Goal: Navigation & Orientation: Find specific page/section

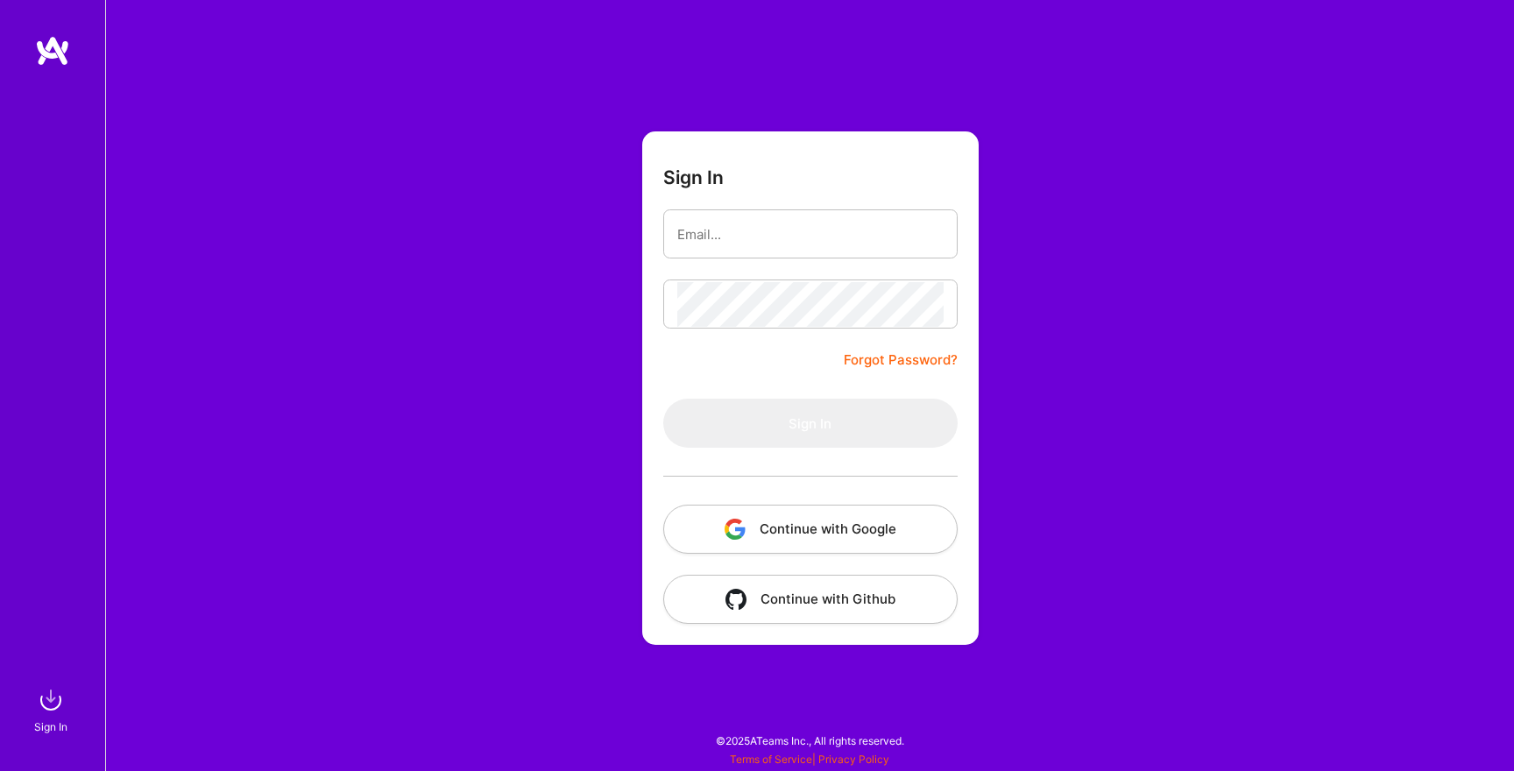
click at [842, 236] on input "email" at bounding box center [810, 234] width 266 height 45
type input "[PERSON_NAME][EMAIL_ADDRESS][DOMAIN_NAME]"
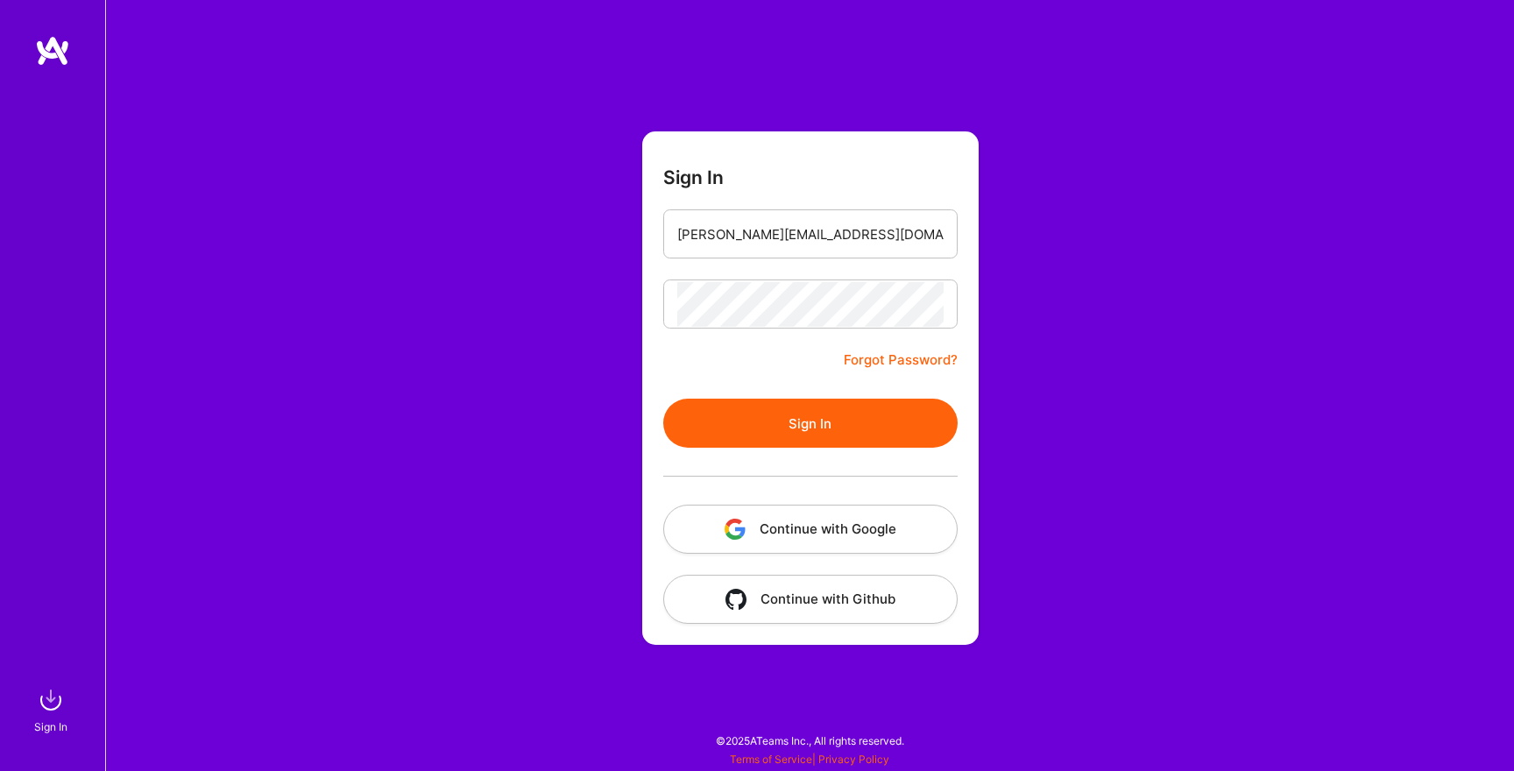
click at [720, 429] on button "Sign In" at bounding box center [810, 423] width 294 height 49
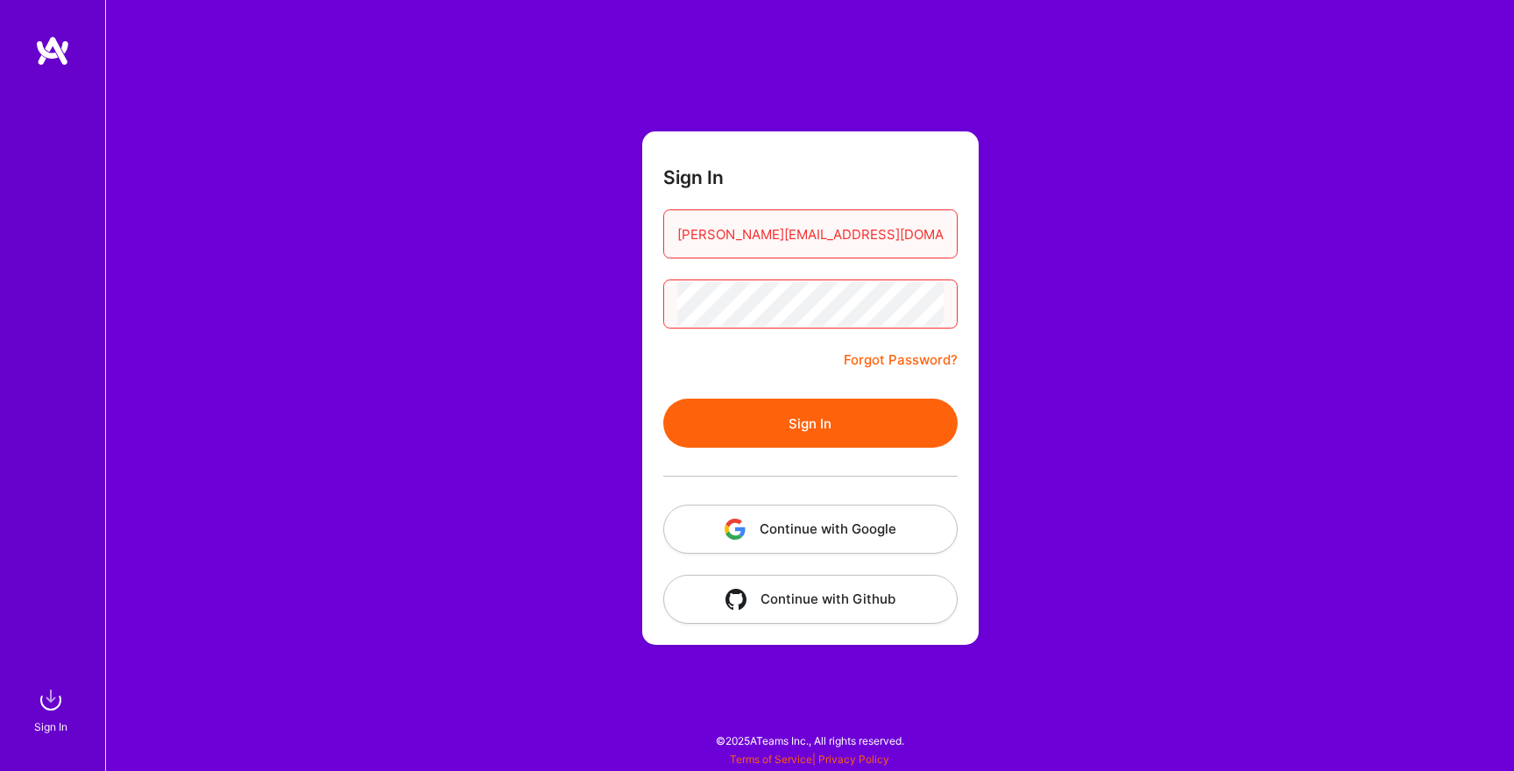
click at [794, 523] on button "Continue with Google" at bounding box center [810, 529] width 294 height 49
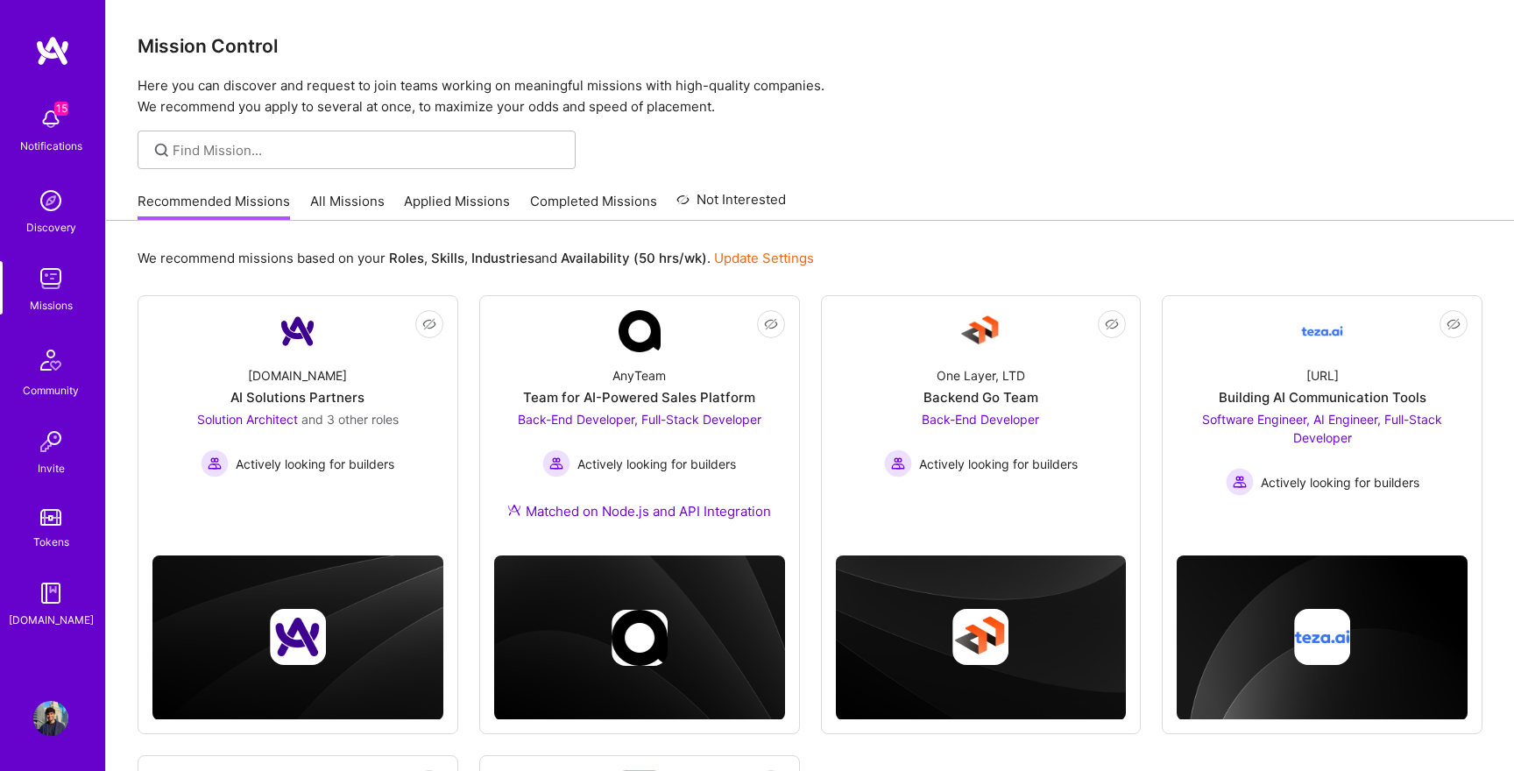
click at [49, 276] on img at bounding box center [50, 278] width 35 height 35
click at [426, 204] on link "Applied Missions" at bounding box center [457, 206] width 106 height 29
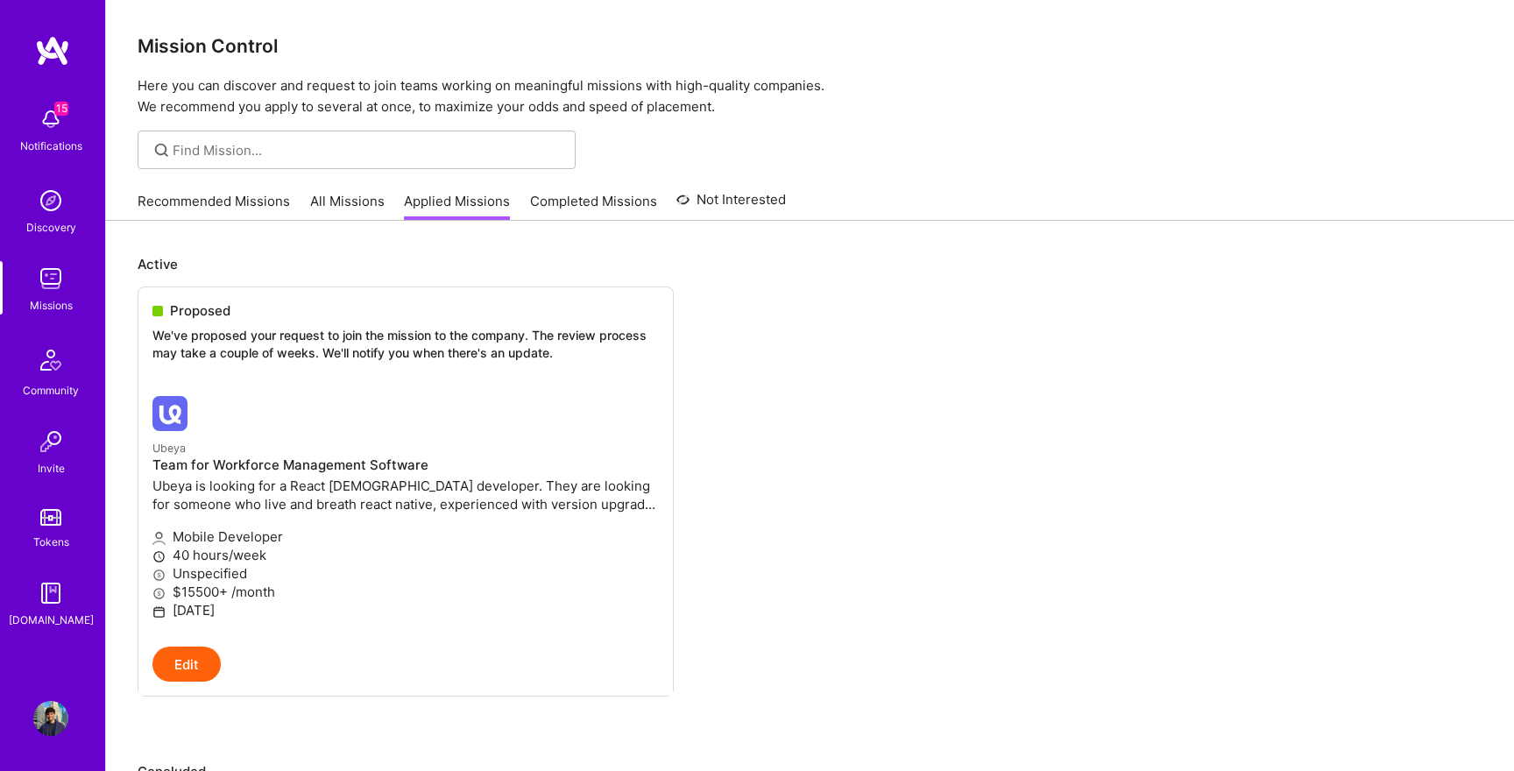
click at [371, 207] on link "All Missions" at bounding box center [347, 206] width 74 height 29
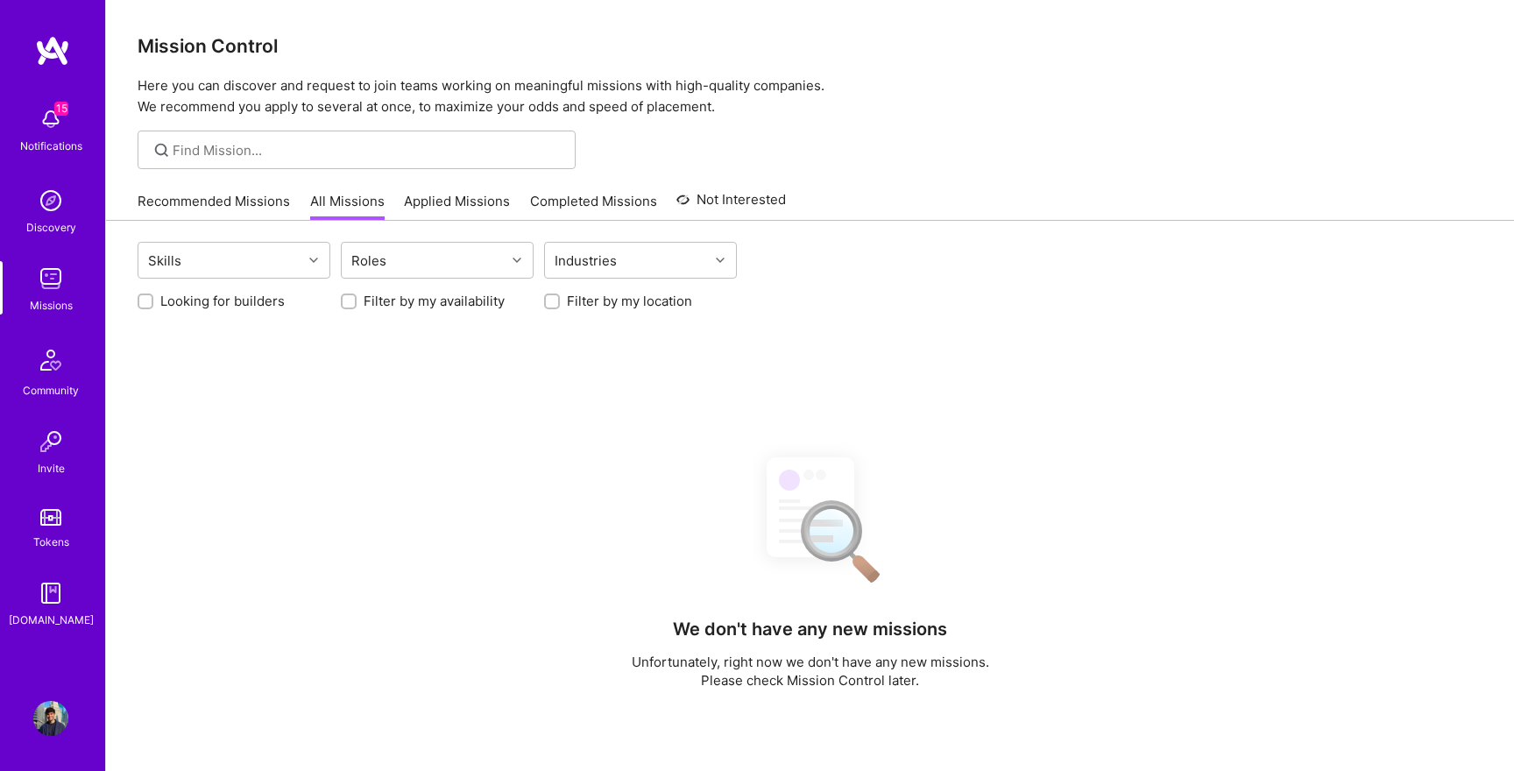
click at [205, 216] on link "Recommended Missions" at bounding box center [214, 206] width 153 height 29
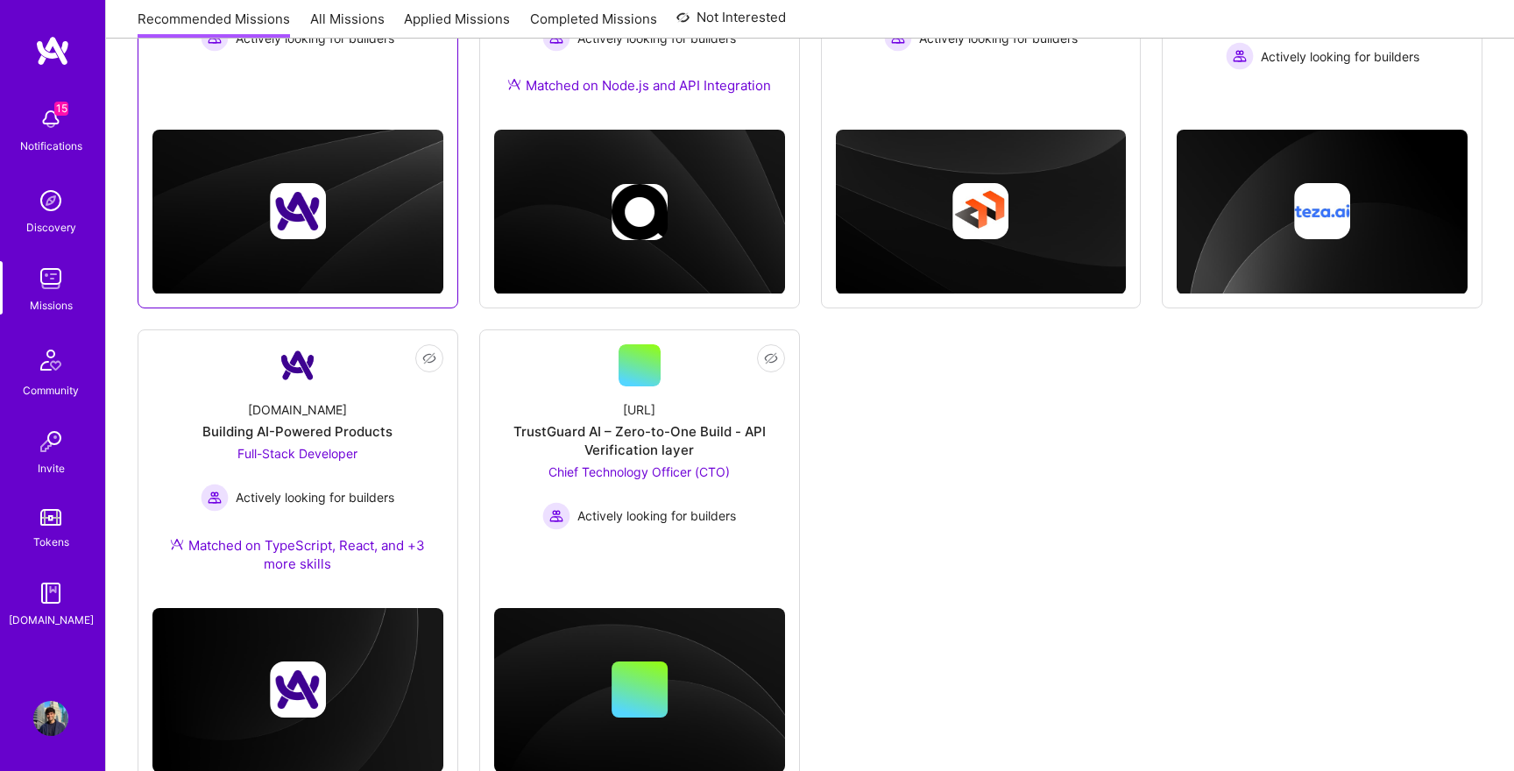
scroll to position [483, 0]
